Goal: Task Accomplishment & Management: Manage account settings

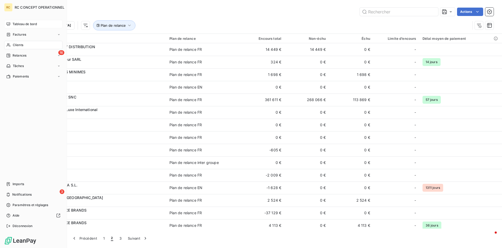
click at [19, 25] on span "Tableau de bord" at bounding box center [25, 24] width 24 height 5
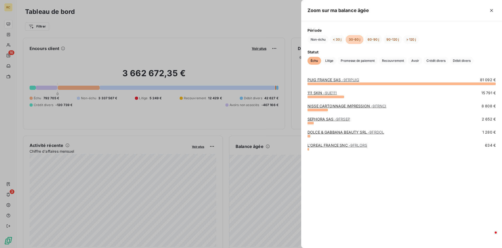
click at [341, 83] on div at bounding box center [402, 83] width 188 height 3
click at [323, 78] on link "PUIG FRANCE SAS - 9FRPUIG" at bounding box center [334, 79] width 52 height 4
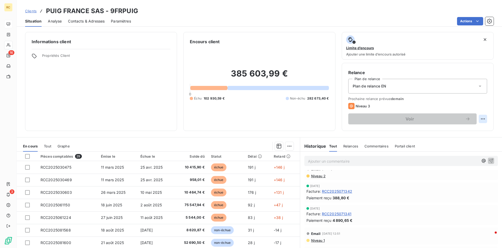
scroll to position [53, 0]
click at [483, 118] on html "RC 16 3 Clients PUIG [GEOGRAPHIC_DATA] SAS - 9FRPUIG Situation Analyse Contacts…" at bounding box center [251, 124] width 502 height 248
click at [403, 119] on html "RC 16 3 Clients PUIG FRANCE SAS - 9FRPUIG Situation Analyse Contacts & Adresses…" at bounding box center [251, 124] width 502 height 248
click at [483, 117] on html "RC 16 3 Clients PUIG [GEOGRAPHIC_DATA] SAS - 9FRPUIG Situation Analyse Contacts…" at bounding box center [251, 124] width 502 height 248
click at [458, 130] on div "Replanifier cette action" at bounding box center [461, 130] width 47 height 8
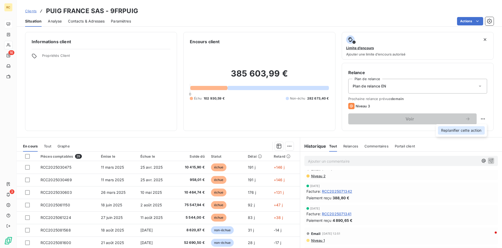
select select "8"
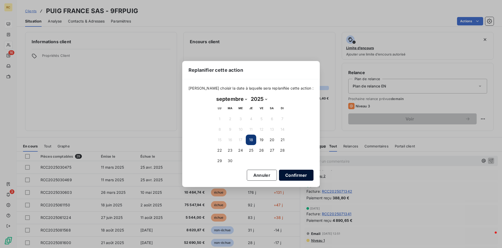
click at [285, 176] on button "Confirmer" at bounding box center [296, 175] width 35 height 11
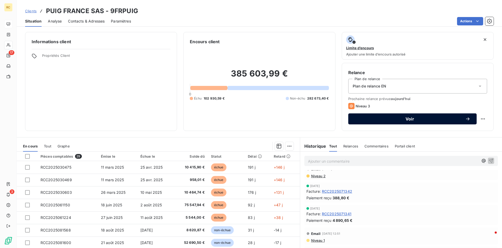
click at [406, 118] on span "Voir" at bounding box center [410, 119] width 111 height 4
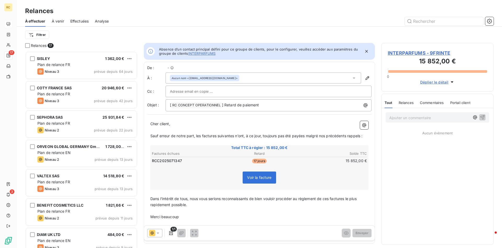
scroll to position [196, 112]
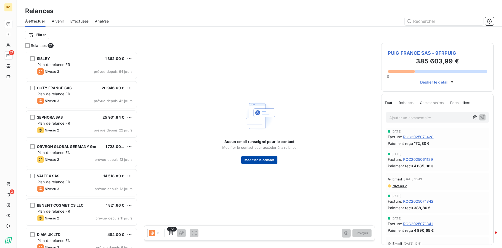
click at [258, 161] on button "Modifier le contact" at bounding box center [259, 160] width 36 height 8
type input "Sandrine"
type input "POTTIER"
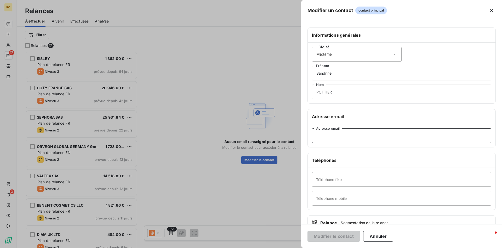
click at [328, 136] on input "Adresse email" at bounding box center [401, 135] width 179 height 15
paste input "[EMAIL_ADDRESS][DOMAIN_NAME]"
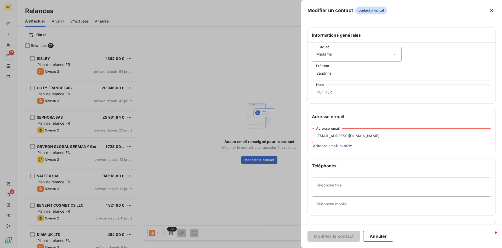
click at [318, 134] on input "[EMAIL_ADDRESS][DOMAIN_NAME]" at bounding box center [401, 135] width 179 height 15
click at [349, 135] on input "[EMAIL_ADDRESS][DOMAIN_NAME]" at bounding box center [401, 135] width 179 height 15
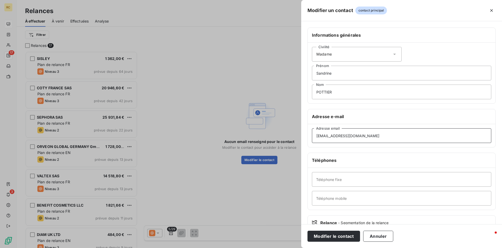
type input "[EMAIL_ADDRESS][DOMAIN_NAME]"
drag, startPoint x: 336, startPoint y: 74, endPoint x: 273, endPoint y: 74, distance: 62.5
click at [312, 74] on input "Sandrine" at bounding box center [401, 73] width 179 height 15
drag, startPoint x: 338, startPoint y: 93, endPoint x: 297, endPoint y: 94, distance: 41.1
click at [312, 94] on input "Nom" at bounding box center [401, 91] width 179 height 15
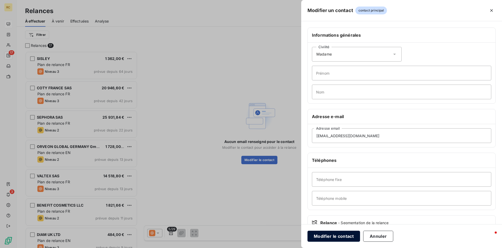
click at [335, 235] on button "Modifier le contact" at bounding box center [334, 235] width 53 height 11
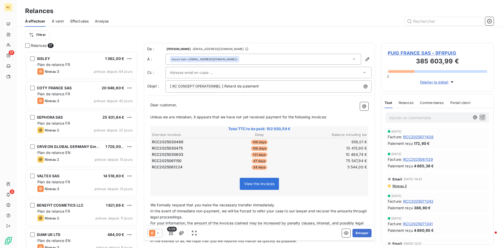
click at [189, 74] on input "text" at bounding box center [198, 73] width 56 height 8
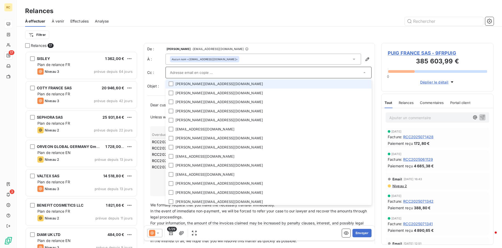
paste input "[EMAIL_ADDRESS][DOMAIN_NAME]"
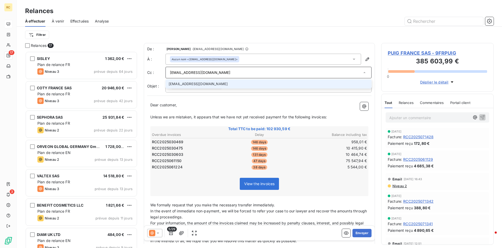
type input "[EMAIL_ADDRESS][DOMAIN_NAME]"
click at [188, 83] on li "[EMAIL_ADDRESS][DOMAIN_NAME]" at bounding box center [269, 83] width 206 height 9
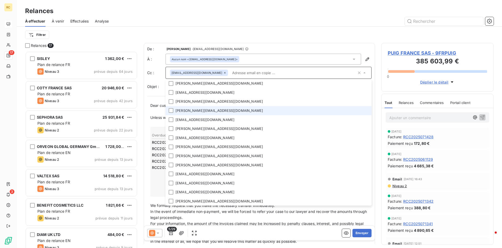
scroll to position [0, 0]
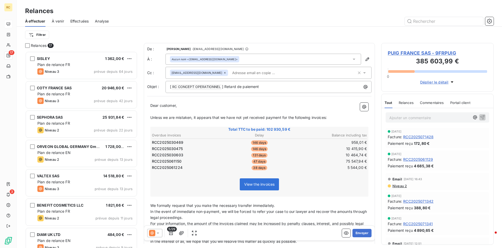
click at [159, 232] on icon at bounding box center [158, 232] width 3 height 1
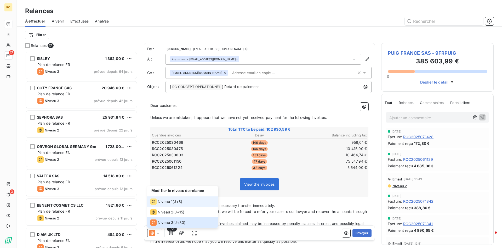
click at [161, 203] on span "Niveau 1" at bounding box center [165, 201] width 15 height 5
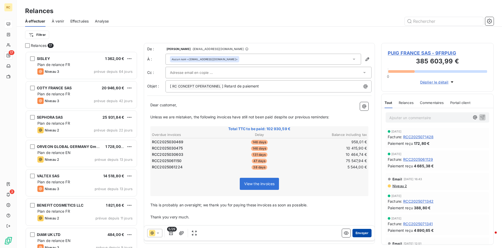
click at [358, 232] on button "Envoyer" at bounding box center [362, 233] width 19 height 8
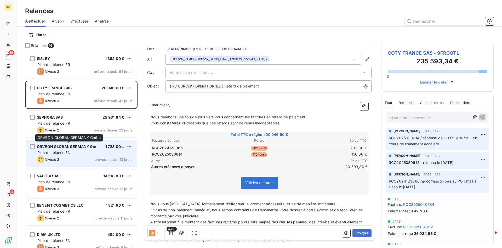
click at [48, 149] on div "ORVEON GLOBAL GERMANY Gmbh" at bounding box center [69, 146] width 64 height 5
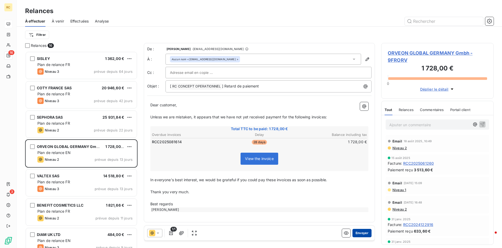
click at [360, 231] on button "Envoyer" at bounding box center [362, 233] width 19 height 8
click at [366, 58] on icon "button" at bounding box center [367, 59] width 5 height 5
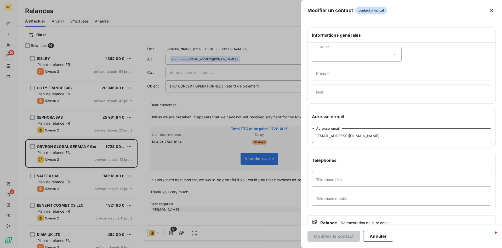
drag, startPoint x: 384, startPoint y: 137, endPoint x: 304, endPoint y: 139, distance: 80.1
click at [261, 247] on div "Modifier un contact contact principal Informations générales Civilité Prénom No…" at bounding box center [251, 248] width 502 height 0
drag, startPoint x: 380, startPoint y: 136, endPoint x: 293, endPoint y: 135, distance: 87.4
click at [312, 135] on input "[EMAIL_ADDRESS][DOMAIN_NAME]" at bounding box center [401, 135] width 179 height 15
paste input "AccountsPayable@OrveonG"
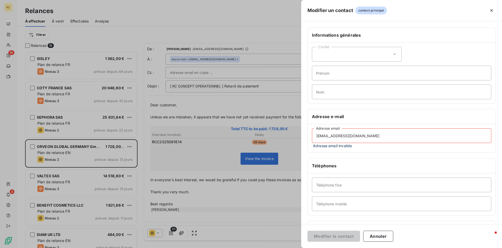
click at [317, 135] on input "[EMAIL_ADDRESS][DOMAIN_NAME]" at bounding box center [401, 135] width 179 height 15
click at [409, 137] on input "[EMAIL_ADDRESS][DOMAIN_NAME]" at bounding box center [401, 135] width 179 height 15
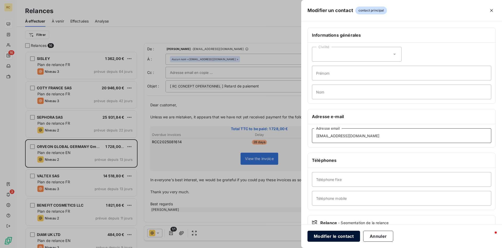
type input "[EMAIL_ADDRESS][DOMAIN_NAME]"
click at [333, 235] on button "Modifier le contact" at bounding box center [334, 235] width 53 height 11
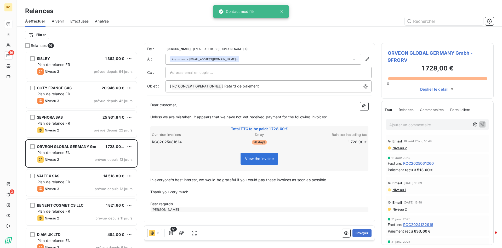
click at [189, 71] on input "text" at bounding box center [198, 73] width 56 height 8
paste input "[PERSON_NAME][EMAIL_ADDRESS][DOMAIN_NAME]"
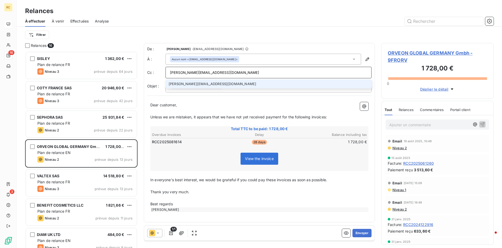
type input "[PERSON_NAME][EMAIL_ADDRESS][DOMAIN_NAME]"
click at [200, 110] on p "﻿" at bounding box center [259, 111] width 218 height 6
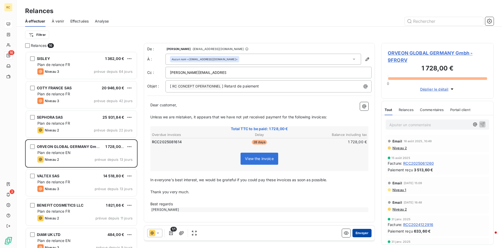
click at [362, 233] on button "Envoyer" at bounding box center [362, 233] width 19 height 8
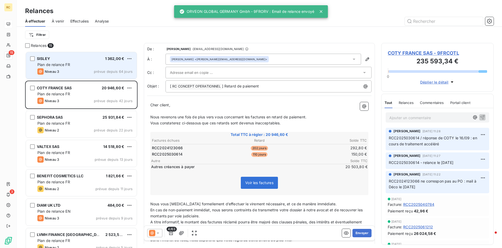
click at [58, 60] on div "SISLEY 1 362,00 €" at bounding box center [84, 58] width 95 height 5
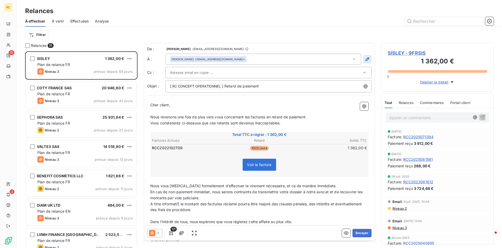
click at [369, 58] on icon "button" at bounding box center [368, 59] width 4 height 4
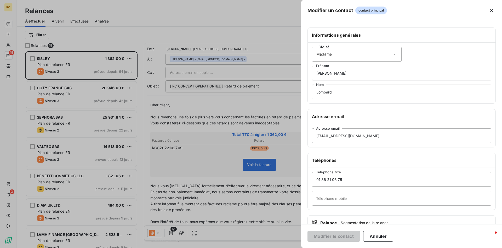
drag, startPoint x: 339, startPoint y: 71, endPoint x: 257, endPoint y: 71, distance: 82.1
click at [257, 247] on div "Modifier un contact contact principal Informations générales Civilité Madame [P…" at bounding box center [251, 248] width 502 height 0
drag, startPoint x: 348, startPoint y: 73, endPoint x: 257, endPoint y: 70, distance: 90.8
click at [312, 70] on input "[PERSON_NAME]" at bounding box center [401, 73] width 179 height 15
drag, startPoint x: 336, startPoint y: 92, endPoint x: 295, endPoint y: 92, distance: 41.1
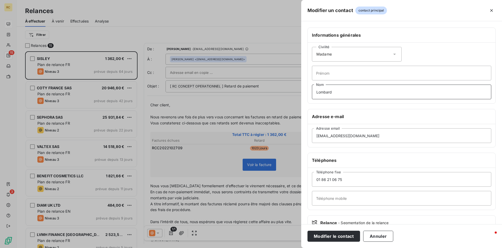
click at [312, 92] on input "Lombard" at bounding box center [401, 91] width 179 height 15
drag, startPoint x: 370, startPoint y: 134, endPoint x: 281, endPoint y: 133, distance: 89.7
click at [312, 133] on input "[EMAIL_ADDRESS][DOMAIN_NAME]" at bounding box center [401, 135] width 179 height 15
paste input "comptabilite-fournisseurs"
type input "[EMAIL_ADDRESS][DOMAIN_NAME]"
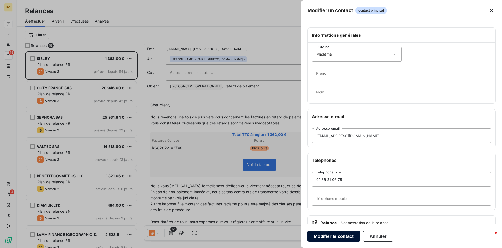
click at [318, 236] on button "Modifier le contact" at bounding box center [334, 235] width 53 height 11
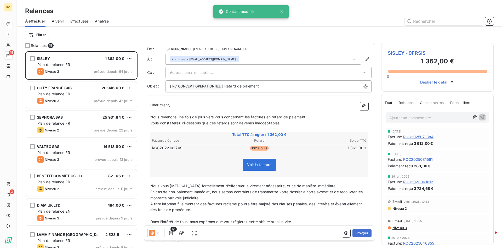
click at [181, 72] on input "text" at bounding box center [198, 73] width 56 height 8
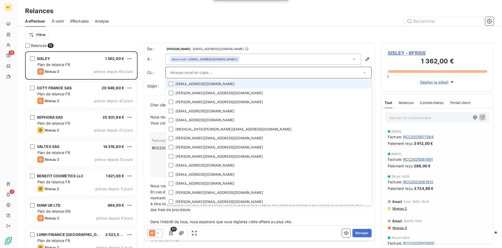
paste input "[PERSON_NAME][EMAIL_ADDRESS][DOMAIN_NAME]"
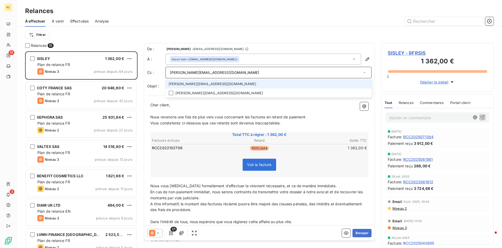
type input "[PERSON_NAME][EMAIL_ADDRESS][DOMAIN_NAME]"
click at [190, 123] on span "Vous constaterez ci-dessous que ces retards sont devenus inacceptables." at bounding box center [215, 123] width 131 height 4
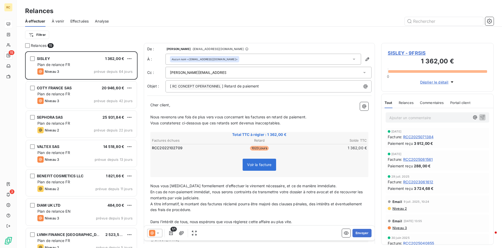
click at [158, 232] on icon at bounding box center [158, 232] width 3 height 1
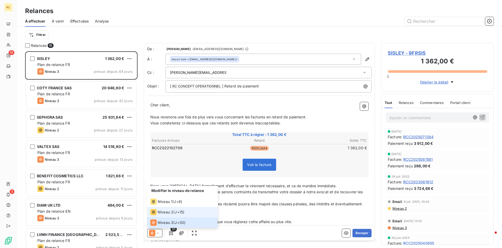
click at [165, 211] on span "Niveau 2" at bounding box center [166, 211] width 16 height 5
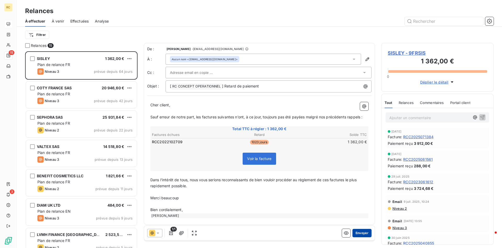
click at [361, 233] on button "Envoyer" at bounding box center [362, 233] width 19 height 8
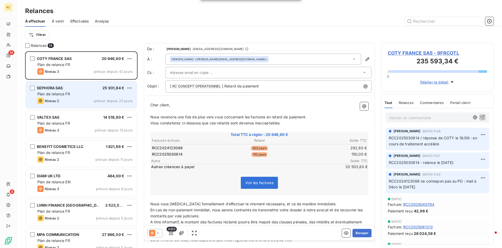
click at [58, 94] on span "Plan de relance FR" at bounding box center [53, 94] width 33 height 4
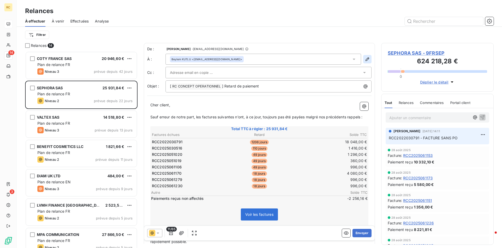
click at [367, 59] on icon "button" at bounding box center [367, 59] width 5 height 5
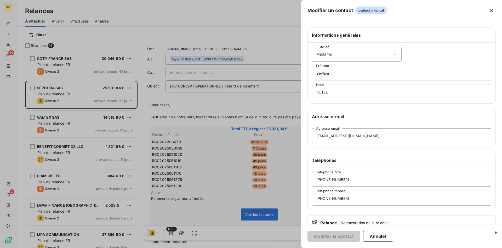
drag, startPoint x: 341, startPoint y: 70, endPoint x: 272, endPoint y: 70, distance: 69.3
click at [272, 247] on div "Modifier un contact contact principal Informations générales Civilité Madame Be…" at bounding box center [251, 248] width 502 height 0
drag, startPoint x: 334, startPoint y: 74, endPoint x: 287, endPoint y: 72, distance: 47.6
click at [312, 72] on input "Beylem" at bounding box center [401, 73] width 179 height 15
drag, startPoint x: 332, startPoint y: 92, endPoint x: 291, endPoint y: 91, distance: 41.3
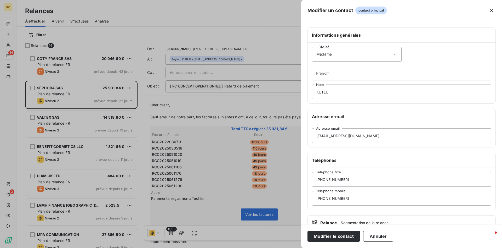
click at [312, 91] on input "KUTLU" at bounding box center [401, 91] width 179 height 15
drag, startPoint x: 349, startPoint y: 135, endPoint x: 277, endPoint y: 134, distance: 72.0
click at [312, 134] on input "[EMAIL_ADDRESS][DOMAIN_NAME]" at bounding box center [401, 135] width 179 height 15
paste input "2025030516"
type input "2025030516"
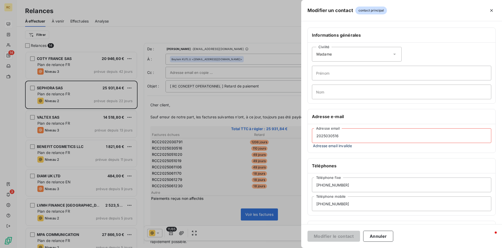
drag, startPoint x: 340, startPoint y: 136, endPoint x: 271, endPoint y: 133, distance: 68.6
click at [312, 133] on input "2025030516" at bounding box center [401, 135] width 179 height 15
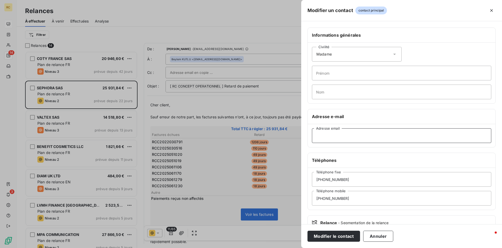
click at [319, 137] on input "Adresse email" at bounding box center [401, 135] width 179 height 15
paste input "[EMAIL_ADDRESS][DOMAIN_NAME]"
type input "[EMAIL_ADDRESS][DOMAIN_NAME]"
click at [336, 237] on button "Modifier le contact" at bounding box center [334, 235] width 53 height 11
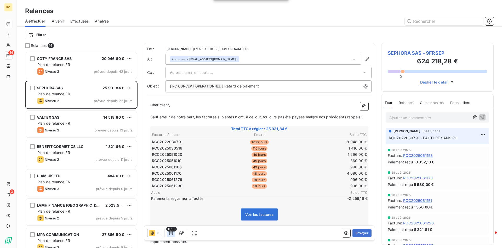
click at [172, 234] on icon "button" at bounding box center [170, 232] width 5 height 5
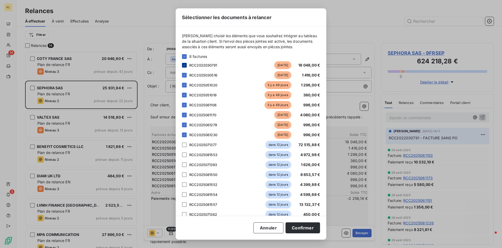
click at [185, 65] on icon at bounding box center [184, 65] width 3 height 3
click at [301, 227] on button "Confirmer" at bounding box center [303, 227] width 35 height 11
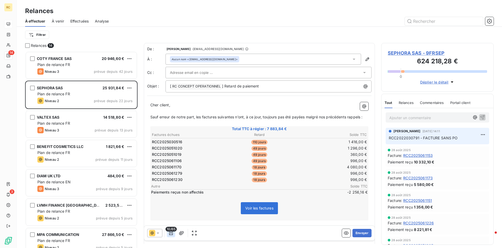
click at [172, 235] on icon "button" at bounding box center [170, 232] width 5 height 5
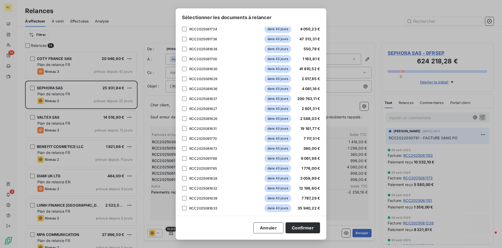
scroll to position [524, 0]
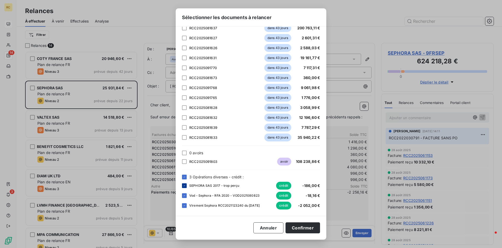
click at [184, 184] on icon at bounding box center [184, 185] width 3 height 3
click at [184, 195] on icon at bounding box center [184, 195] width 3 height 3
click at [183, 206] on icon at bounding box center [184, 205] width 3 height 3
click at [293, 228] on button "Confirmer" at bounding box center [303, 227] width 35 height 11
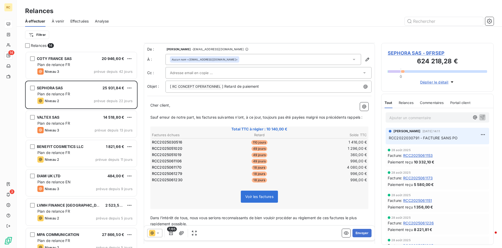
scroll to position [40, 0]
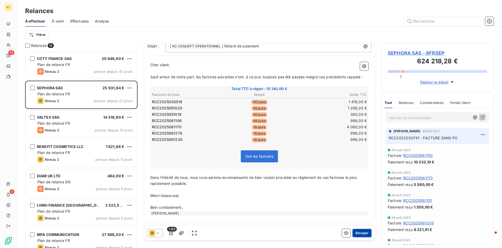
click at [359, 232] on button "Envoyer" at bounding box center [362, 233] width 19 height 8
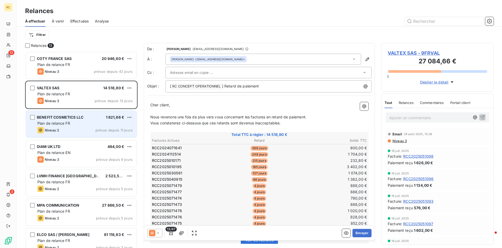
click at [50, 117] on span "BENEFIT COSMETICS LLC" at bounding box center [60, 117] width 47 height 4
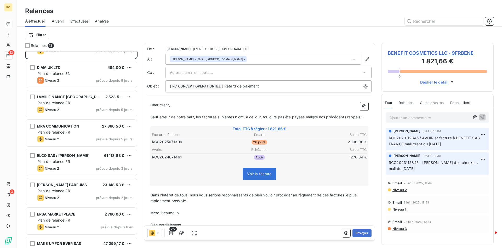
scroll to position [80, 0]
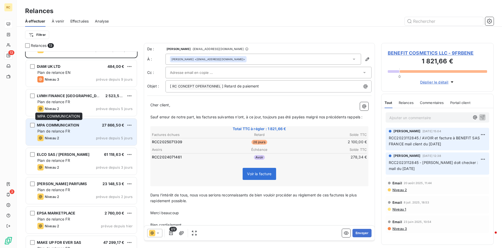
click at [49, 125] on span "MPA COMMUNICATION" at bounding box center [58, 125] width 43 height 4
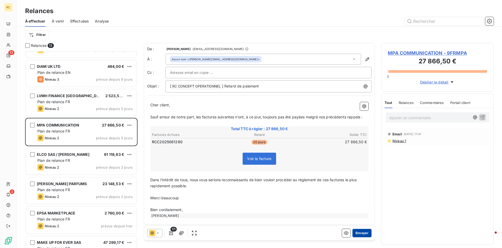
click at [365, 233] on button "Envoyer" at bounding box center [362, 233] width 19 height 8
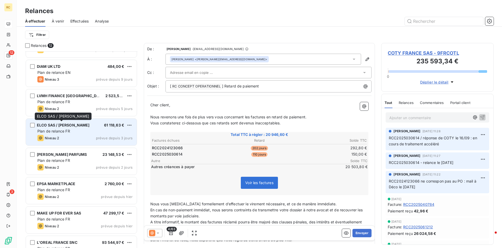
click at [52, 123] on span "ELCO SAS / [PERSON_NAME]" at bounding box center [63, 125] width 53 height 4
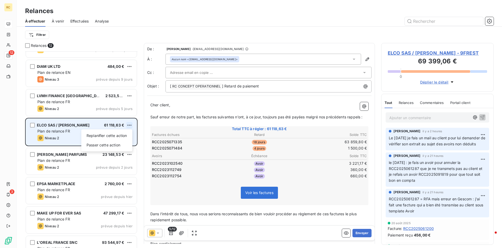
scroll to position [196, 112]
click at [131, 125] on html "RC 12 3 Relances À effectuer À venir Effectuées Analyse Filtrer Relances 12 VAL…" at bounding box center [251, 124] width 502 height 248
click at [114, 146] on div "Passer cette action" at bounding box center [106, 145] width 47 height 8
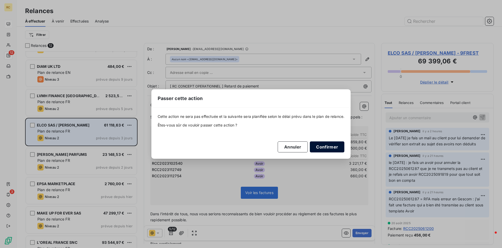
click at [324, 146] on button "Confirmer" at bounding box center [327, 146] width 35 height 11
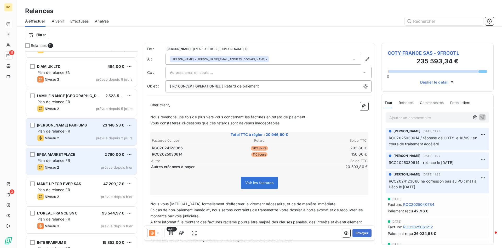
click at [49, 155] on span "EPSA MARKETPLACE" at bounding box center [56, 154] width 38 height 4
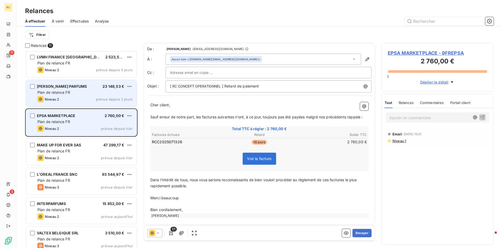
scroll to position [126, 0]
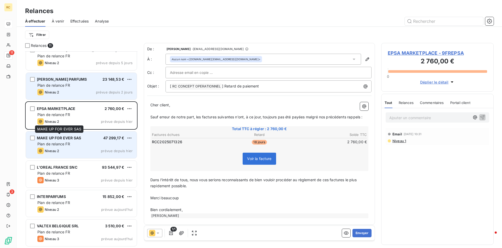
click at [64, 138] on span "MAKE UP FOR EVER SAS" at bounding box center [59, 137] width 44 height 4
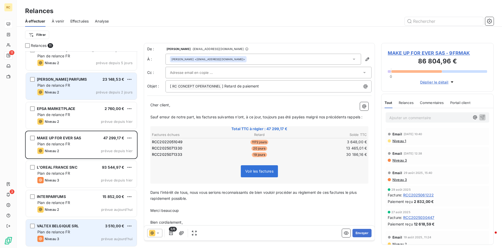
click at [57, 225] on span "VALTEX BELGIQUE SRL" at bounding box center [58, 225] width 42 height 4
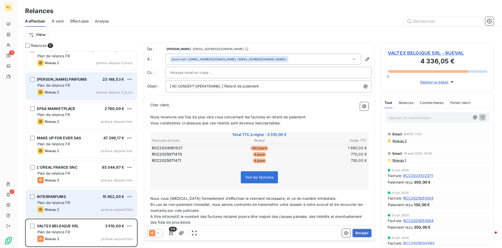
click at [49, 195] on span "INTERPARFUMS" at bounding box center [51, 196] width 29 height 4
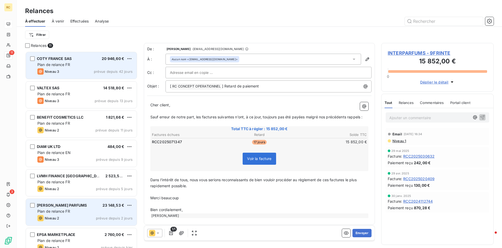
click at [61, 61] on span "COTY FRANCE SAS" at bounding box center [54, 58] width 35 height 4
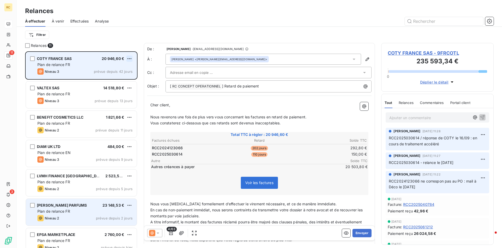
scroll to position [196, 112]
click at [131, 59] on html "RC 11 3 Relances À effectuer À venir Effectuées Analyse Filtrer Relances 11 COT…" at bounding box center [251, 124] width 502 height 248
click at [111, 79] on div "Passer cette action" at bounding box center [106, 78] width 47 height 8
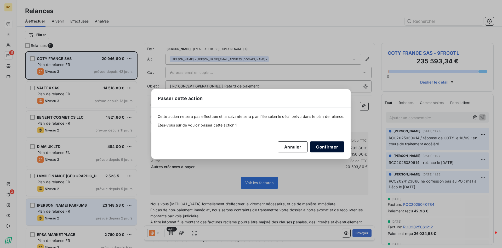
click at [320, 146] on button "Confirmer" at bounding box center [327, 146] width 35 height 11
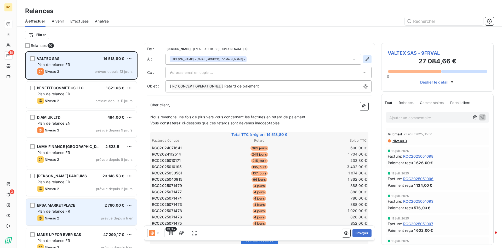
click at [367, 58] on icon "button" at bounding box center [368, 59] width 4 height 4
type input "Sofia"
type input "KUDINOVA"
type input "[EMAIL_ADDRESS][DOMAIN_NAME]"
type input "[PHONE_NUMBER]"
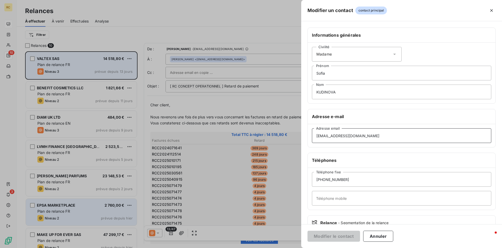
drag, startPoint x: 346, startPoint y: 135, endPoint x: 299, endPoint y: 135, distance: 46.6
click at [299, 247] on div "Modifier un contact contact principal Informations générales Civilité Madame [P…" at bounding box center [251, 248] width 502 height 0
drag, startPoint x: 343, startPoint y: 136, endPoint x: 299, endPoint y: 134, distance: 44.3
click at [312, 134] on input "[EMAIL_ADDRESS][DOMAIN_NAME]" at bounding box center [401, 135] width 179 height 15
paste input "factures.fournisseur"
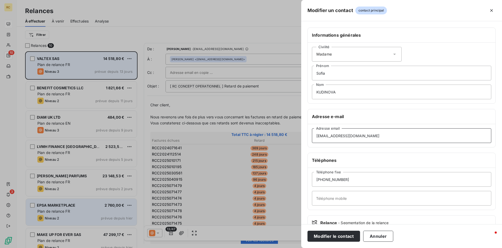
type input "[EMAIL_ADDRESS][DOMAIN_NAME]"
drag, startPoint x: 334, startPoint y: 73, endPoint x: 275, endPoint y: 73, distance: 58.6
click at [312, 73] on input "Sofia" at bounding box center [401, 73] width 179 height 15
drag, startPoint x: 336, startPoint y: 92, endPoint x: 263, endPoint y: 91, distance: 72.7
click at [312, 91] on input "KUDINOVA" at bounding box center [401, 91] width 179 height 15
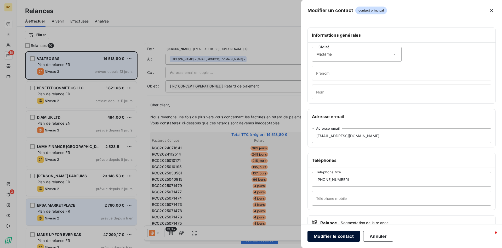
click at [331, 235] on button "Modifier le contact" at bounding box center [334, 235] width 53 height 11
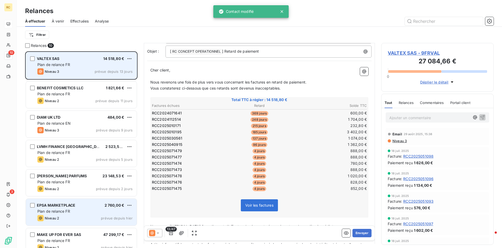
scroll to position [54, 0]
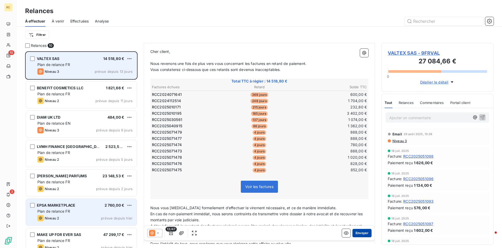
click at [363, 234] on button "Envoyer" at bounding box center [362, 233] width 19 height 8
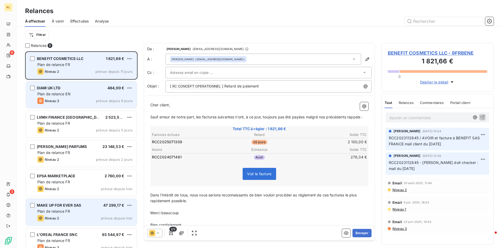
click at [63, 91] on div "DIAM UK LTD 484,00 € Plan de relance EN Niveau 3 prévue depuis 9 jours" at bounding box center [81, 94] width 111 height 27
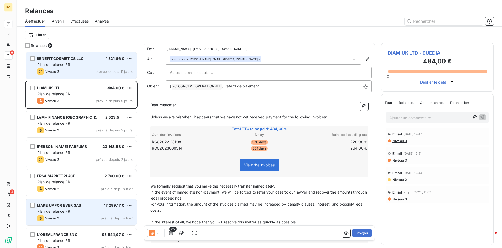
click at [398, 118] on p "Ajouter un commentaire ﻿" at bounding box center [429, 117] width 81 height 7
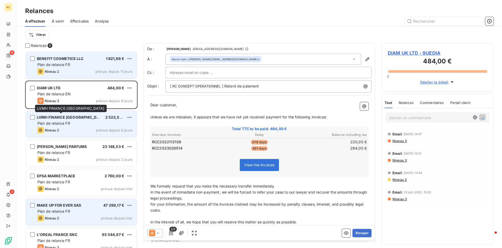
click at [59, 117] on span "LVMH FINANCE [GEOGRAPHIC_DATA]" at bounding box center [71, 117] width 68 height 4
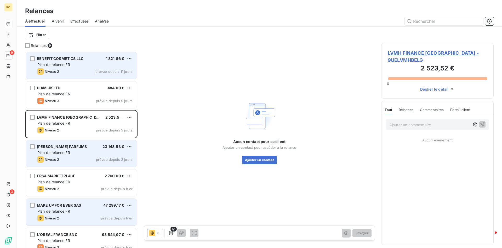
click at [56, 148] on span "[PERSON_NAME] PARFUMS" at bounding box center [62, 146] width 50 height 4
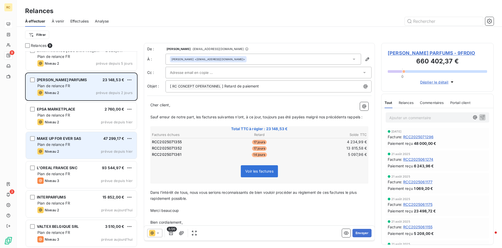
scroll to position [67, 0]
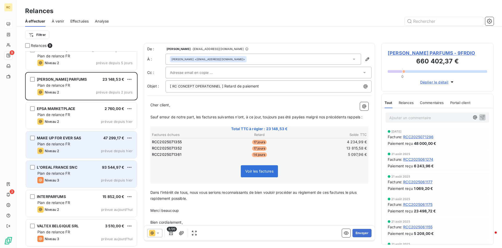
click at [48, 167] on span "L'OREAL FRANCE SNC" at bounding box center [57, 167] width 41 height 4
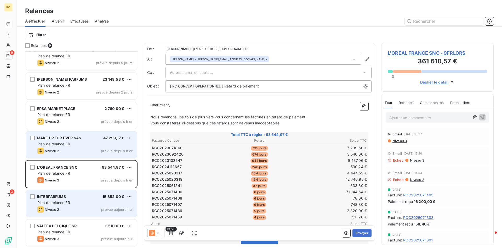
click at [50, 199] on div "INTERPARFUMS" at bounding box center [51, 196] width 29 height 5
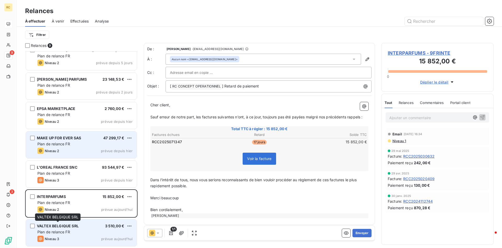
click at [59, 226] on span "VALTEX BELGIQUE SRL" at bounding box center [58, 225] width 42 height 4
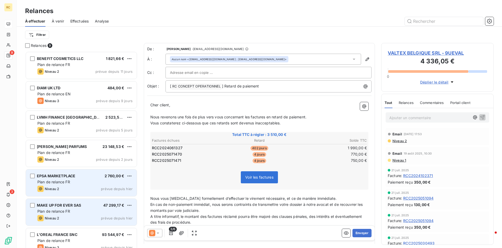
scroll to position [67, 0]
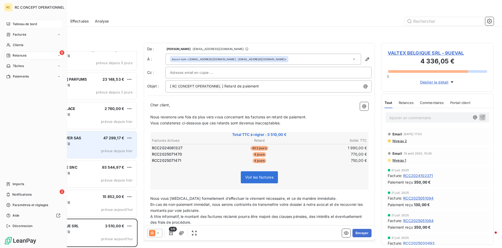
click at [24, 24] on span "Tableau de bord" at bounding box center [25, 24] width 24 height 5
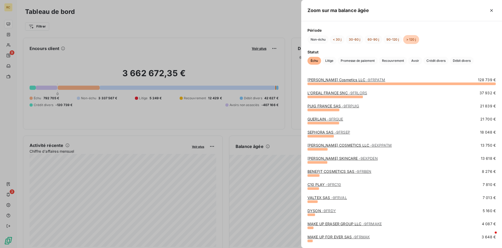
click at [261, 196] on div at bounding box center [251, 124] width 502 height 248
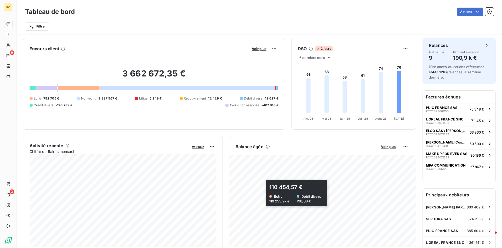
scroll to position [80, 0]
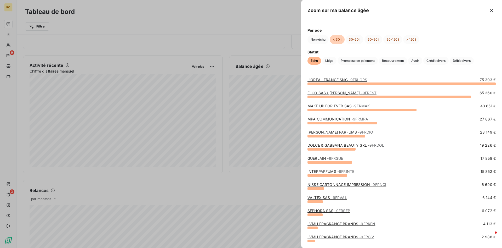
click at [282, 126] on div at bounding box center [251, 124] width 502 height 248
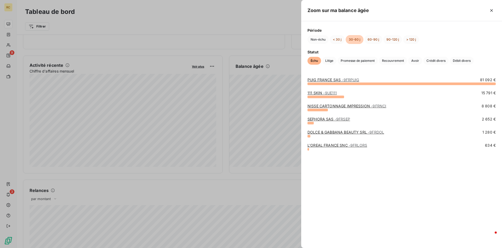
click at [240, 188] on div at bounding box center [251, 124] width 502 height 248
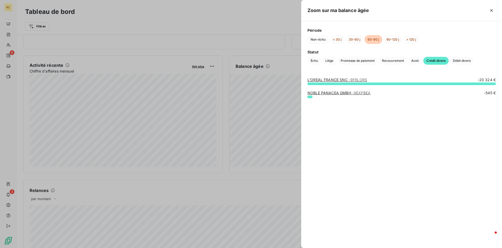
click at [140, 197] on div at bounding box center [251, 124] width 502 height 248
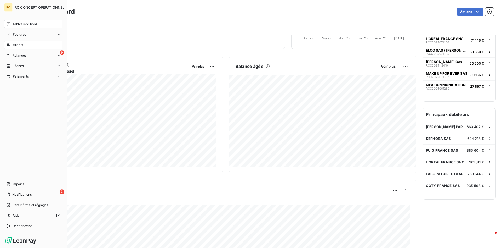
click at [17, 46] on span "Clients" at bounding box center [18, 45] width 10 height 5
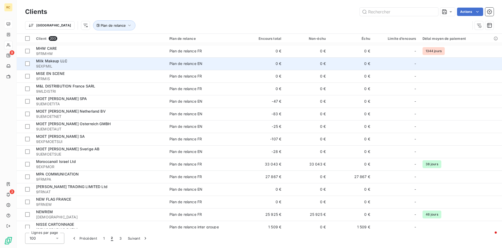
scroll to position [400, 0]
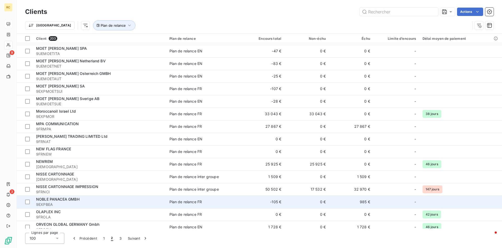
click at [59, 198] on span "NOBLE PANACEA GMBH" at bounding box center [57, 199] width 43 height 4
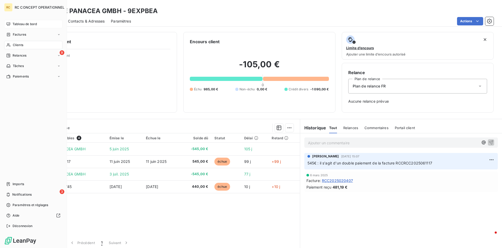
click at [15, 45] on span "Clients" at bounding box center [18, 45] width 10 height 5
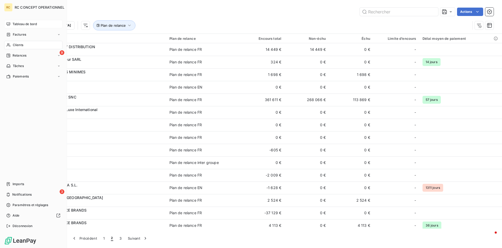
click at [20, 24] on span "Tableau de bord" at bounding box center [25, 24] width 24 height 5
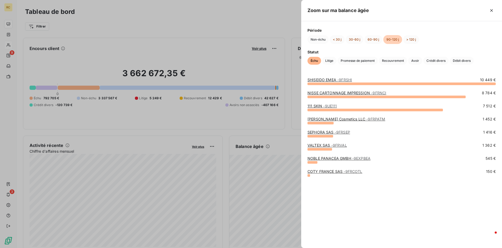
click at [279, 144] on div at bounding box center [251, 124] width 502 height 248
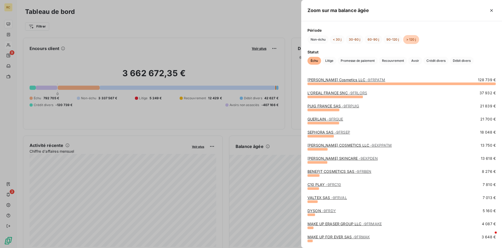
click at [281, 141] on div at bounding box center [251, 124] width 502 height 248
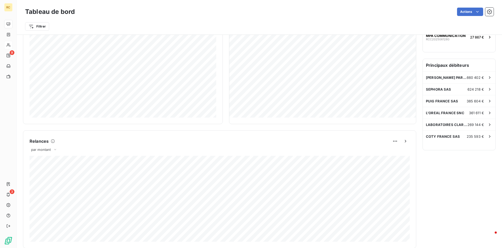
scroll to position [54, 0]
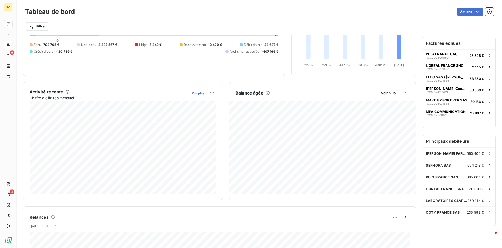
click at [200, 93] on span "Voir plus" at bounding box center [198, 93] width 12 height 4
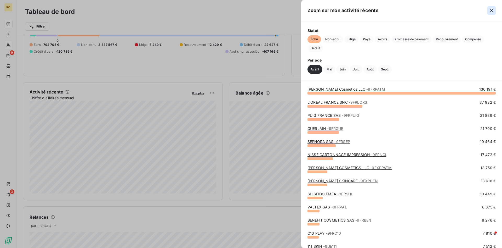
click at [490, 11] on icon "button" at bounding box center [491, 10] width 5 height 5
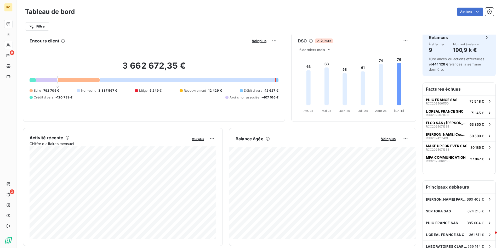
scroll to position [0, 0]
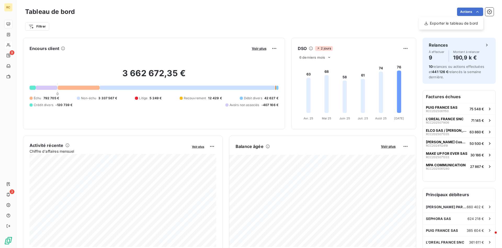
click at [479, 10] on html "RC 9 3 Tableau de bord Actions Exporter le tableau de bord Filtrer Encours clie…" at bounding box center [251, 124] width 502 height 248
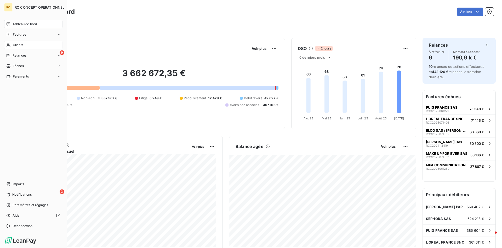
click at [23, 25] on span "Tableau de bord" at bounding box center [25, 24] width 24 height 5
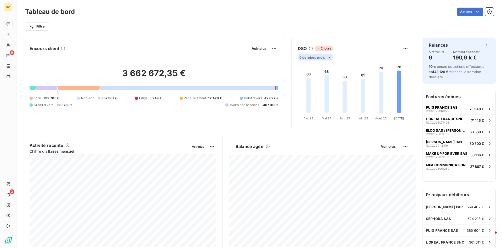
click at [310, 57] on span "6 derniers mois" at bounding box center [313, 57] width 26 height 4
click at [311, 48] on icon at bounding box center [311, 48] width 4 height 4
click at [303, 48] on h6 "DSO" at bounding box center [302, 48] width 9 height 6
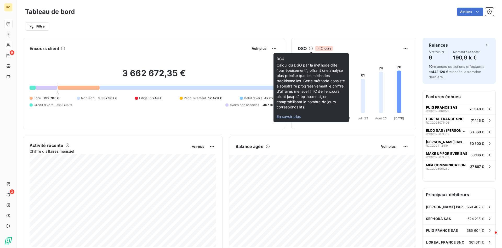
click at [292, 118] on span "En savoir plus" at bounding box center [289, 116] width 24 height 4
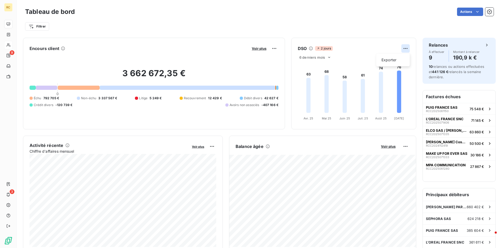
click at [405, 49] on html "RC 9 3 Tableau de bord Actions Filtrer Encours client Voir plus 3 662 672,35 € …" at bounding box center [251, 124] width 502 height 248
click at [330, 57] on html "RC 9 3 Tableau de bord Actions Filtrer Encours client Voir plus 3 662 672,35 € …" at bounding box center [251, 124] width 502 height 248
click at [330, 57] on icon at bounding box center [329, 57] width 2 height 1
click at [306, 77] on div at bounding box center [304, 77] width 5 height 5
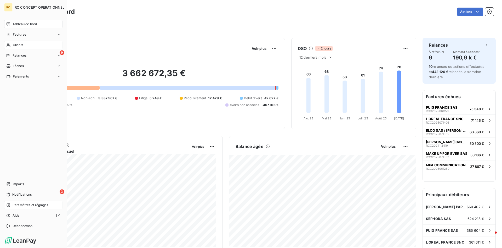
click at [19, 206] on span "Paramètres et réglages" at bounding box center [31, 204] width 36 height 5
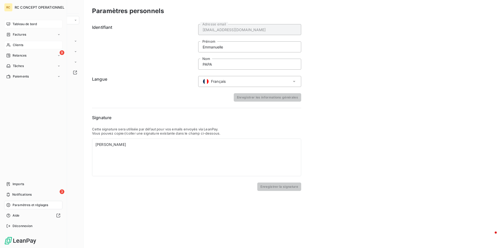
click at [19, 24] on span "Tableau de bord" at bounding box center [25, 24] width 24 height 5
